Goal: Task Accomplishment & Management: Complete application form

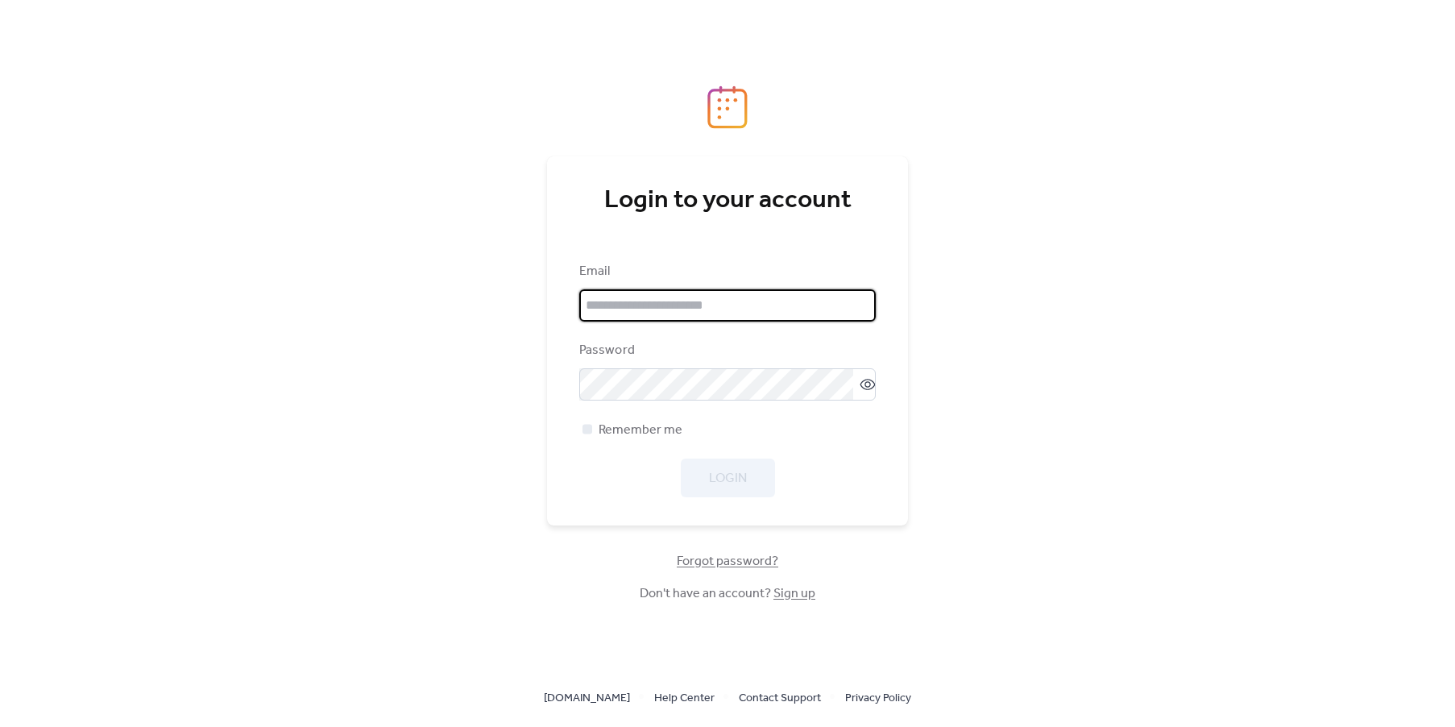
type input "**********"
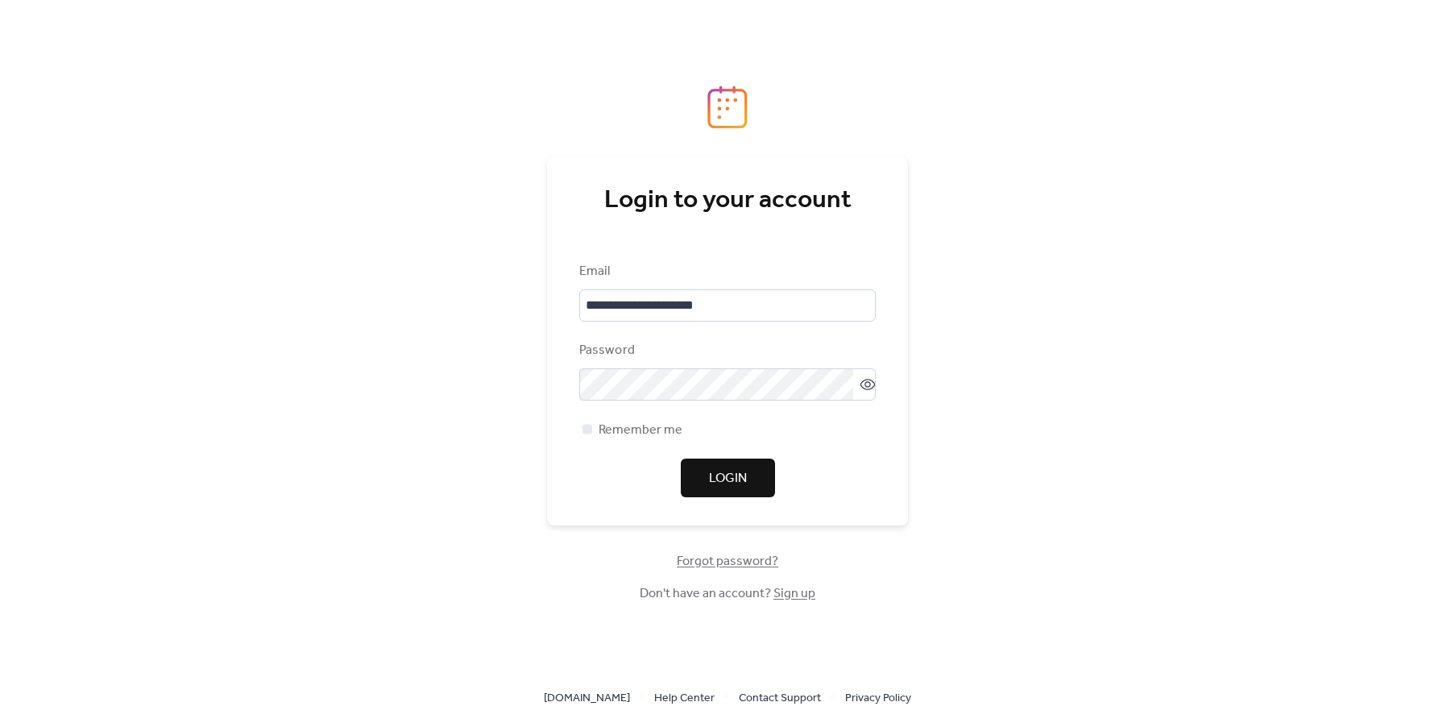
drag, startPoint x: 739, startPoint y: 474, endPoint x: 1040, endPoint y: 358, distance: 322.1
click at [740, 474] on span "Login" at bounding box center [728, 478] width 38 height 19
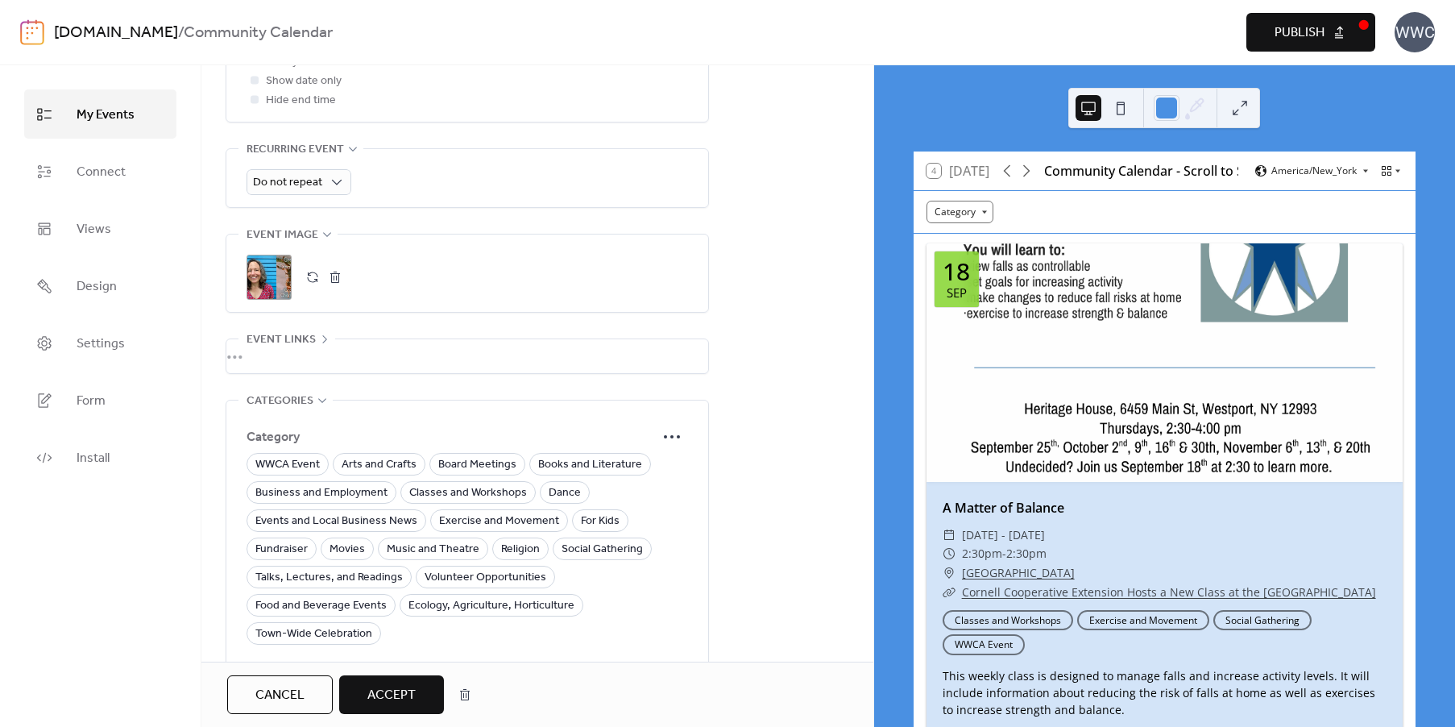
scroll to position [810, 0]
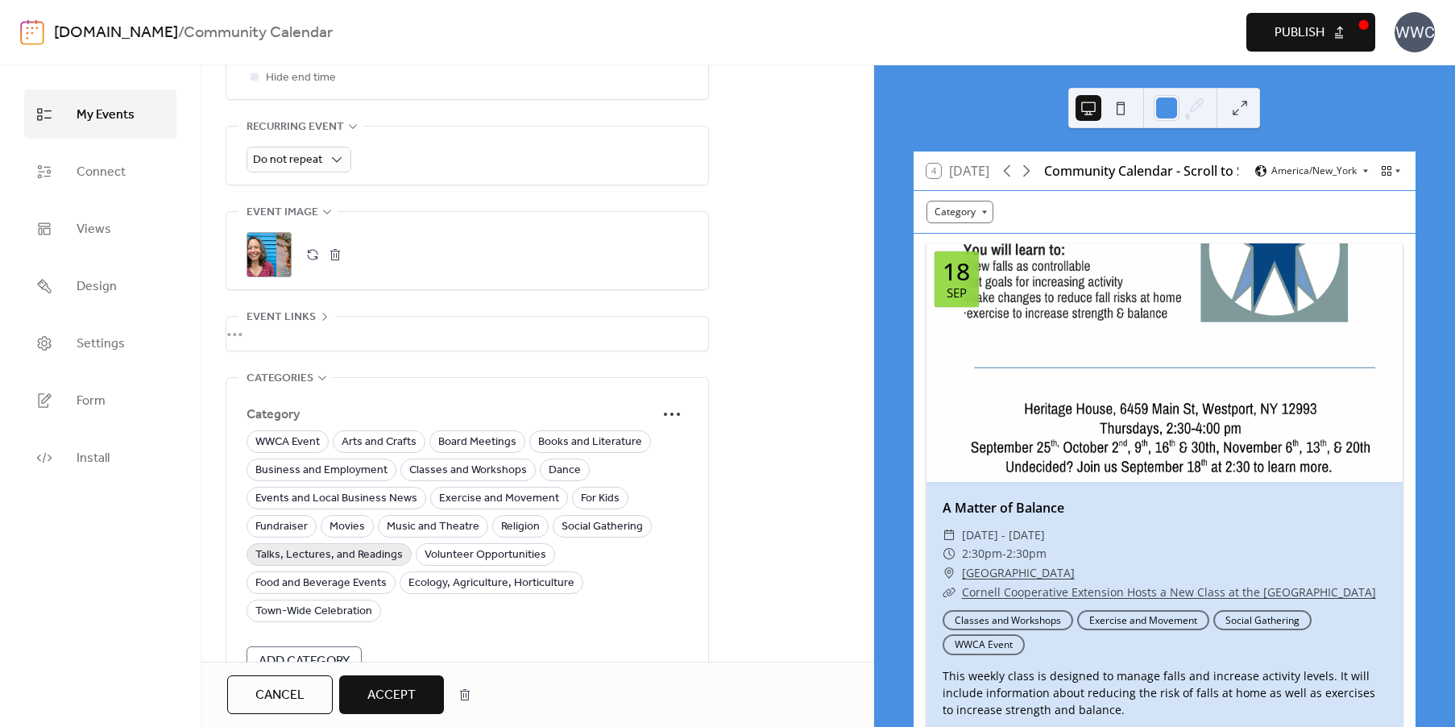
click at [341, 545] on span "Talks, Lectures, and Readings" at bounding box center [328, 554] width 147 height 19
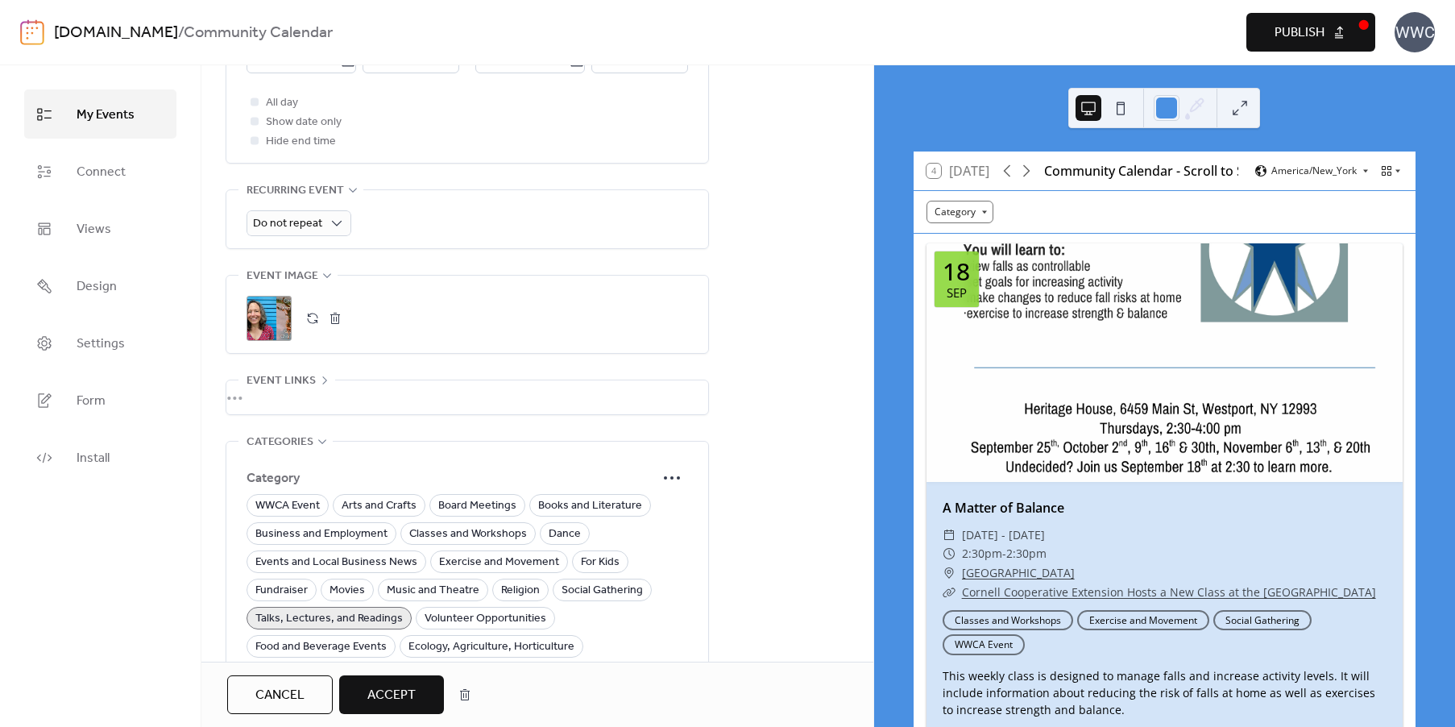
scroll to position [896, 0]
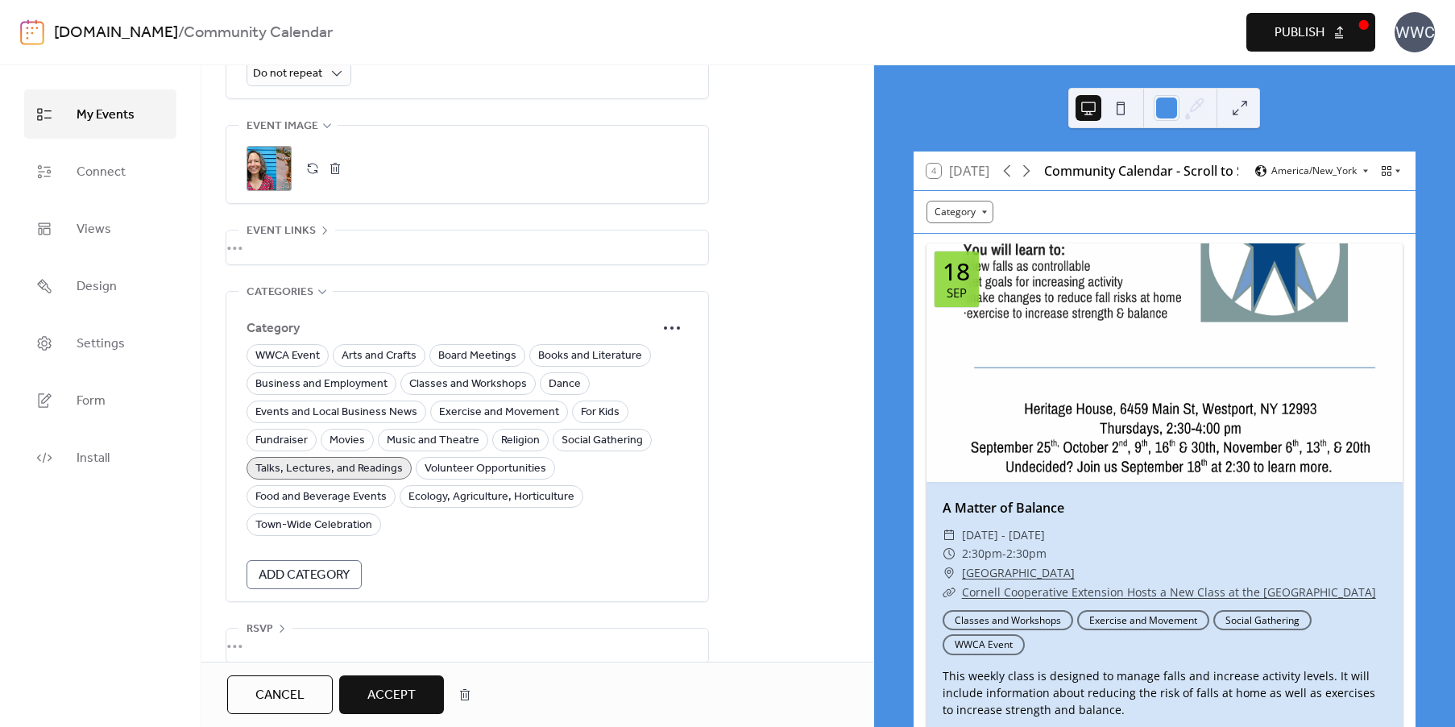
click at [407, 698] on span "Accept" at bounding box center [391, 694] width 48 height 19
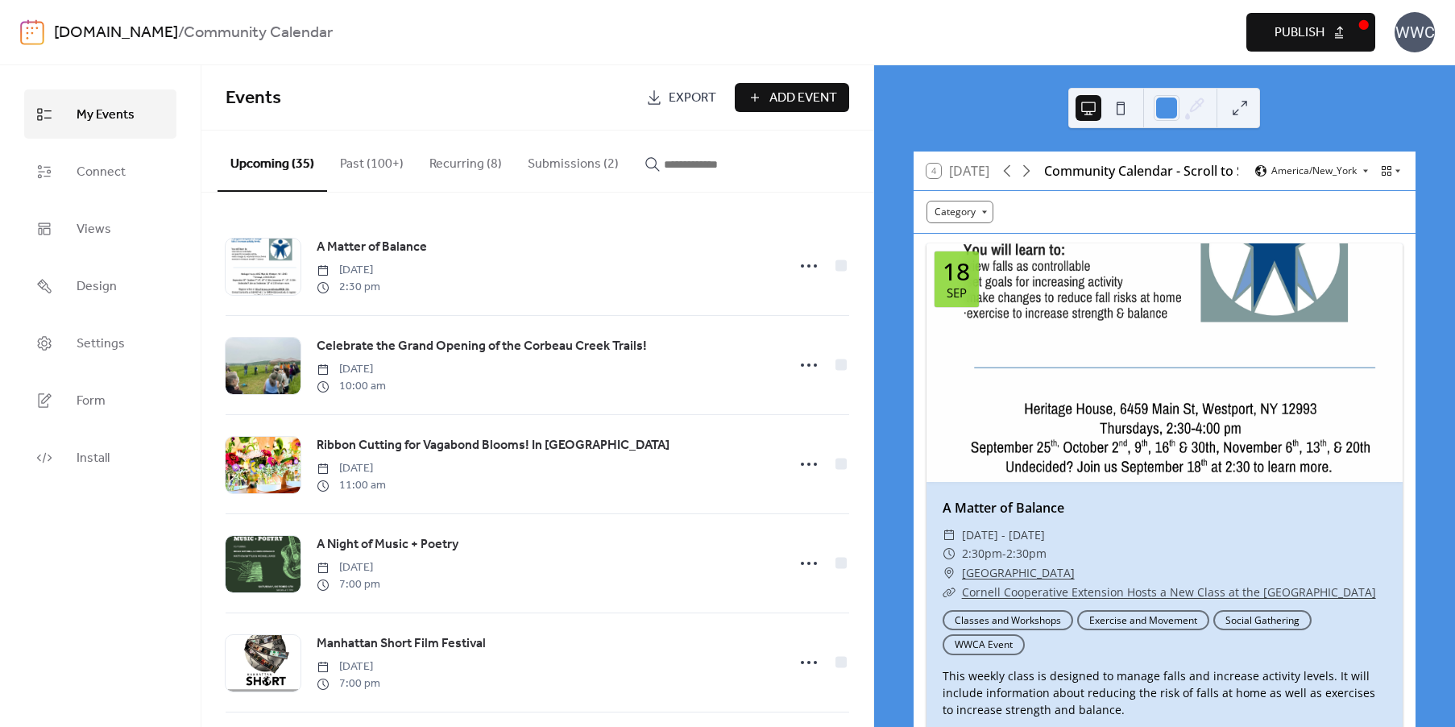
click at [581, 173] on button "Submissions (2)" at bounding box center [573, 160] width 117 height 60
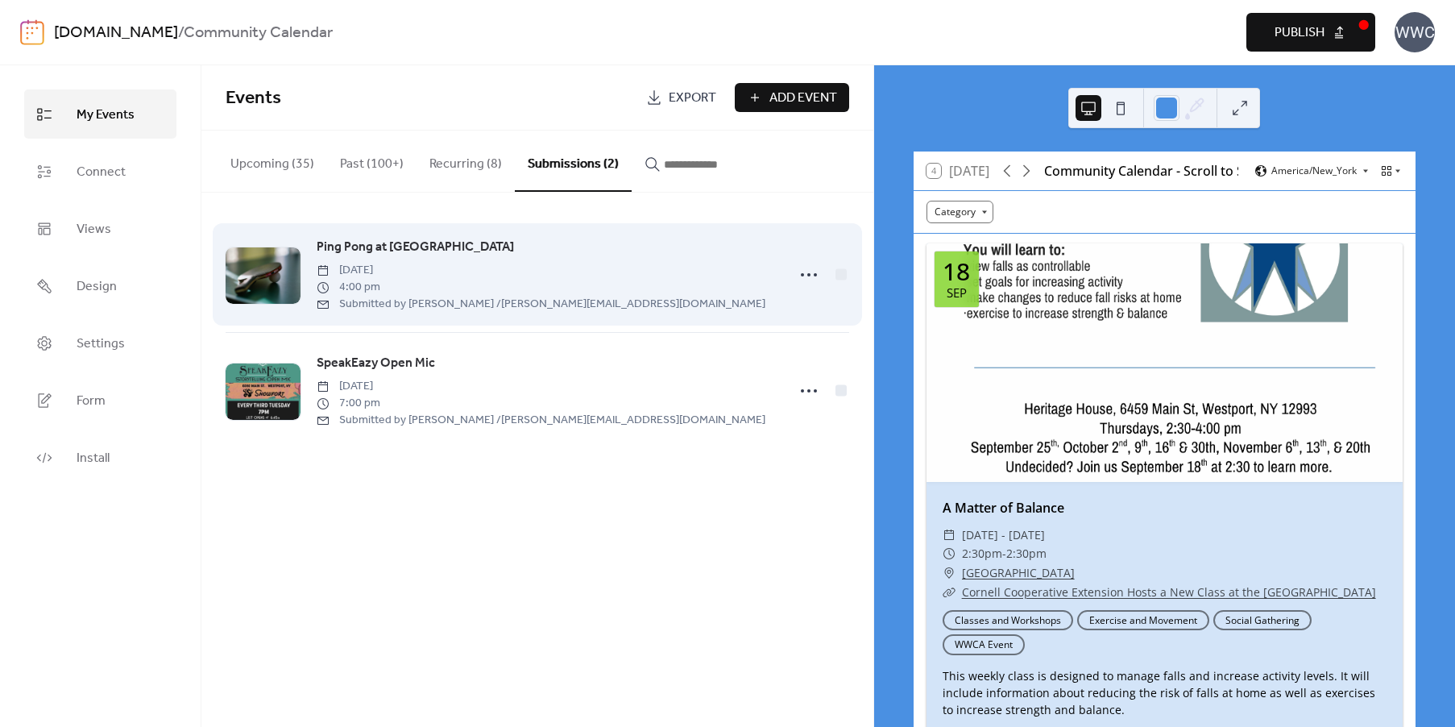
click at [431, 248] on span "Ping Pong at [GEOGRAPHIC_DATA]" at bounding box center [415, 247] width 197 height 19
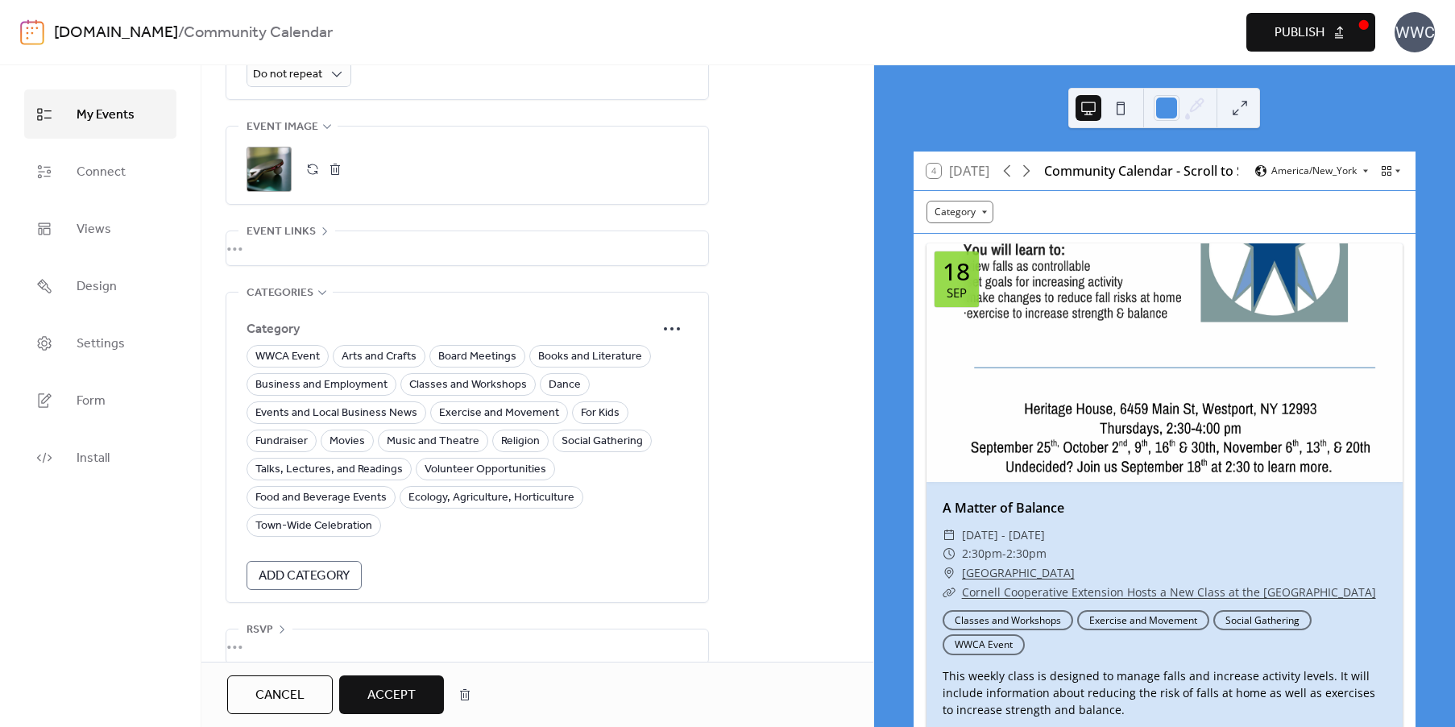
scroll to position [896, 0]
click at [459, 403] on span "Exercise and Movement" at bounding box center [499, 412] width 120 height 19
click at [604, 431] on span "Social Gathering" at bounding box center [601, 440] width 81 height 19
click at [587, 403] on span "For Kids" at bounding box center [600, 412] width 39 height 19
click at [561, 346] on span "Books and Literature" at bounding box center [590, 355] width 104 height 19
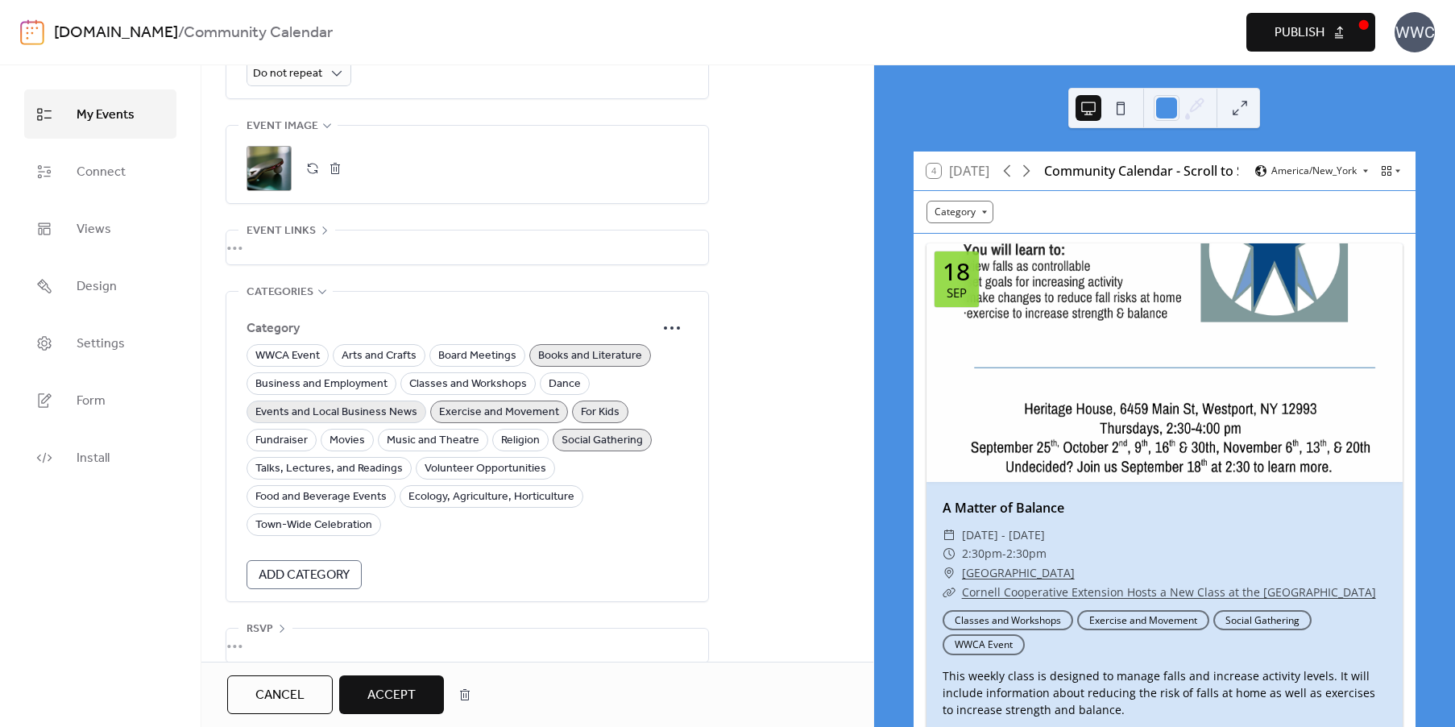
click at [354, 403] on span "Events and Local Business News" at bounding box center [336, 412] width 162 height 19
click at [386, 699] on span "Accept" at bounding box center [391, 694] width 48 height 19
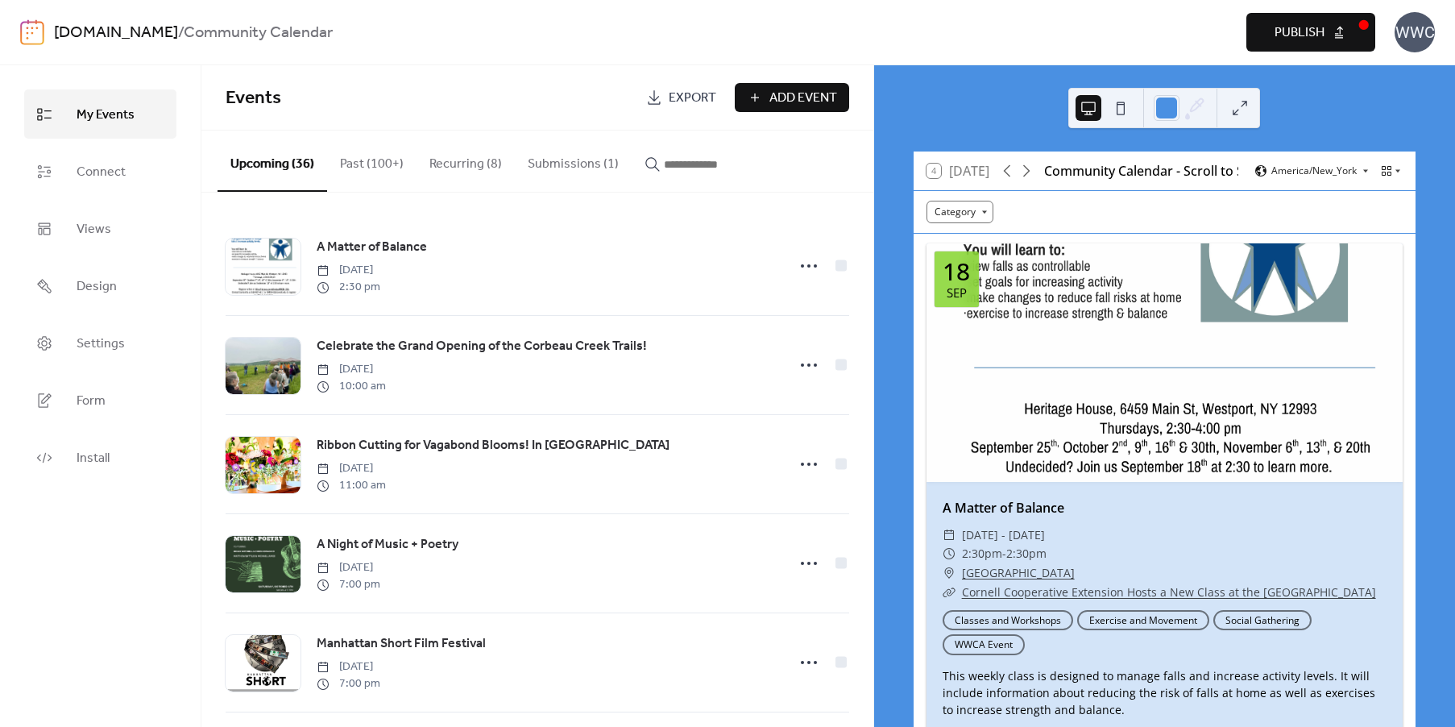
click at [557, 170] on button "Submissions (1)" at bounding box center [573, 160] width 117 height 60
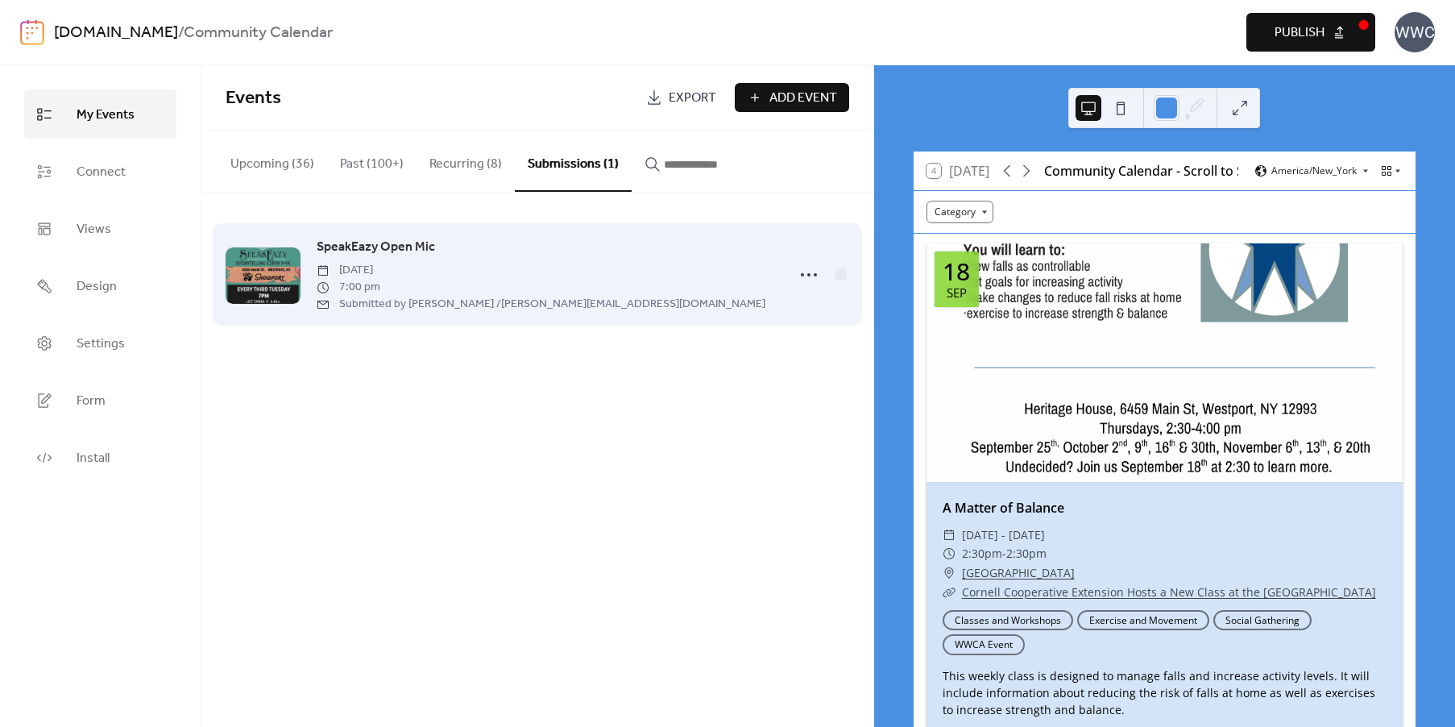
click at [357, 249] on span "SpeakEazy Open Mic" at bounding box center [376, 247] width 118 height 19
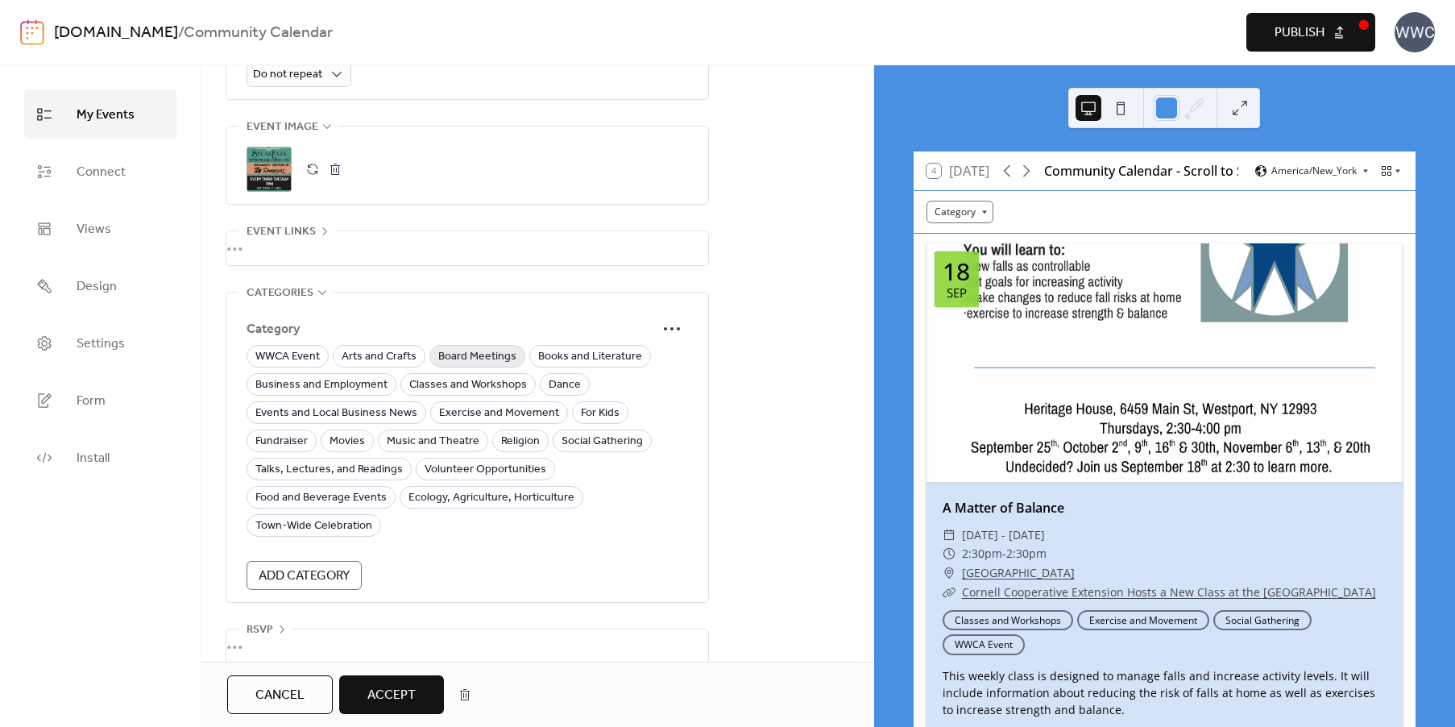
scroll to position [896, 0]
click at [345, 459] on span "Talks, Lectures, and Readings" at bounding box center [328, 468] width 147 height 19
click at [411, 431] on span "Music and Theatre" at bounding box center [433, 440] width 93 height 19
click at [608, 431] on span "Social Gathering" at bounding box center [601, 440] width 81 height 19
click at [598, 346] on span "Books and Literature" at bounding box center [590, 355] width 104 height 19
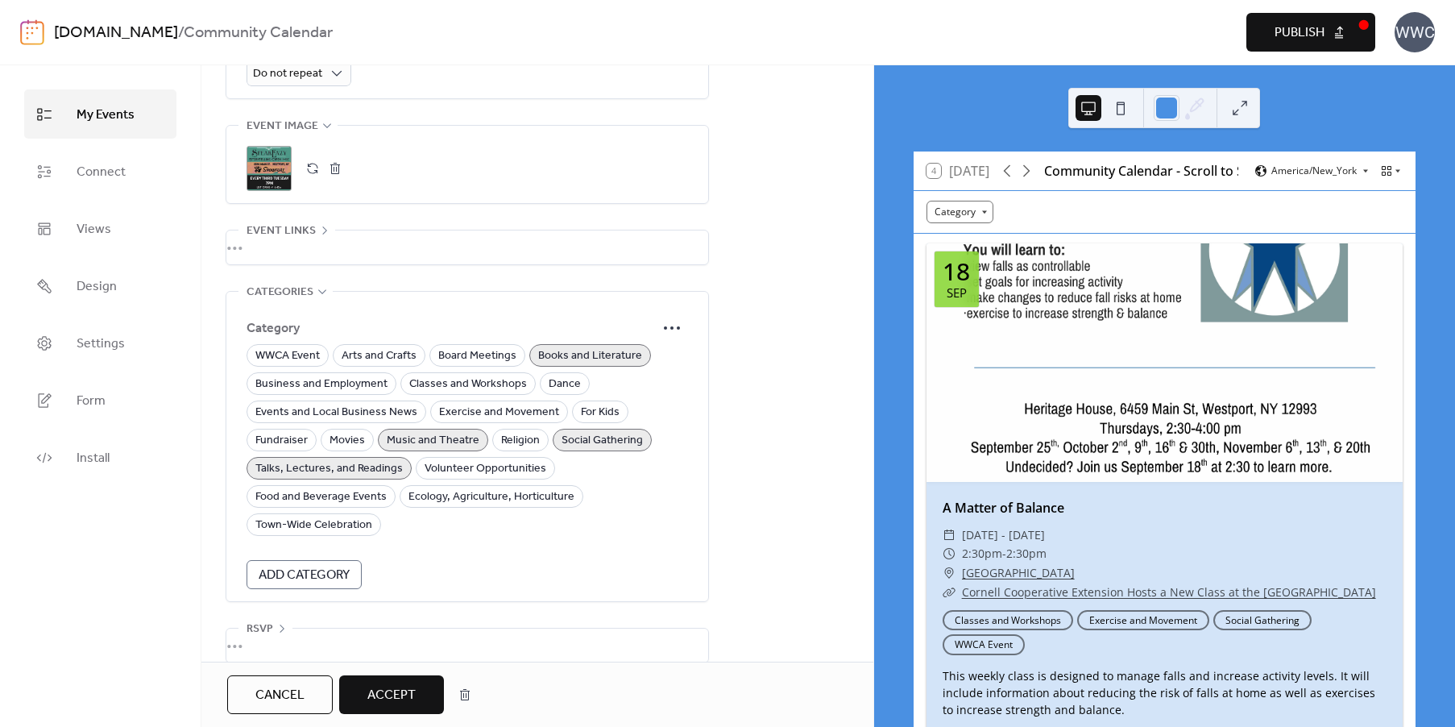
click at [375, 702] on span "Accept" at bounding box center [391, 694] width 48 height 19
